Goal: Navigation & Orientation: Find specific page/section

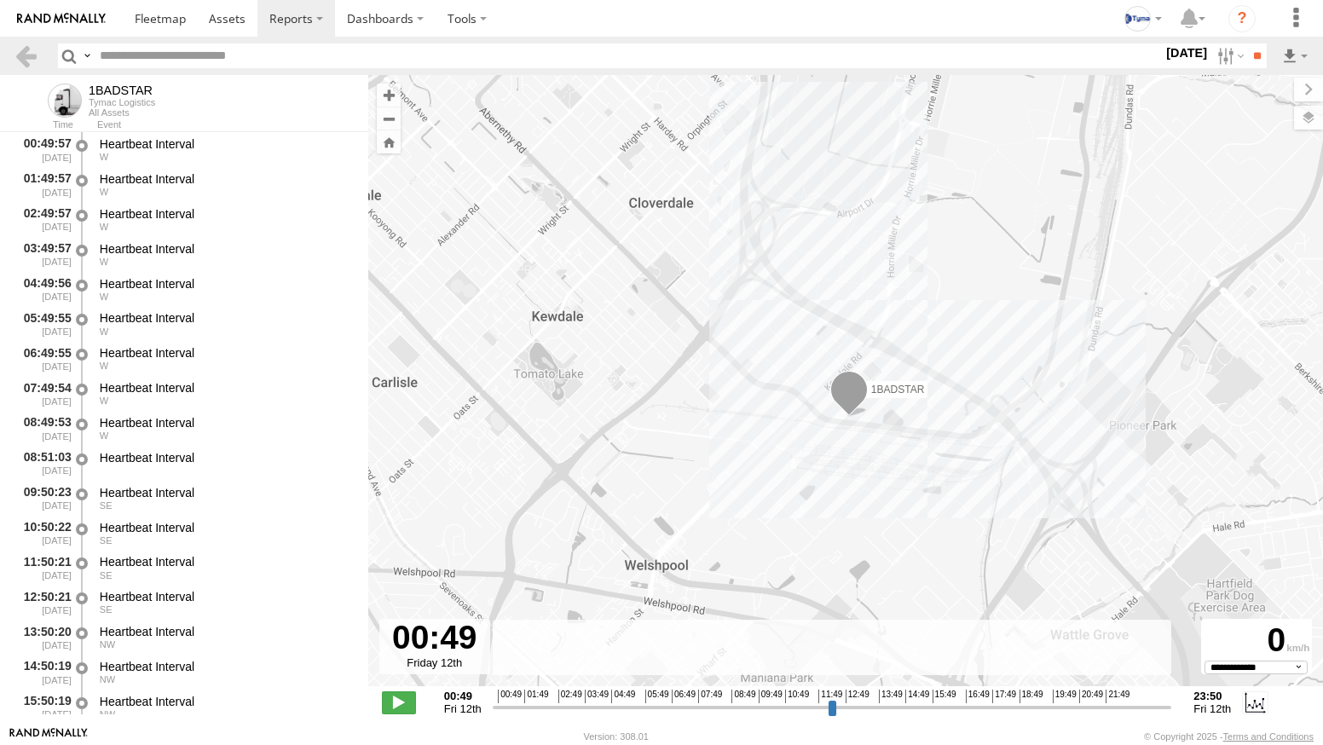
select select "**********"
click at [37, 24] on img at bounding box center [61, 19] width 89 height 12
